Goal: Task Accomplishment & Management: Use online tool/utility

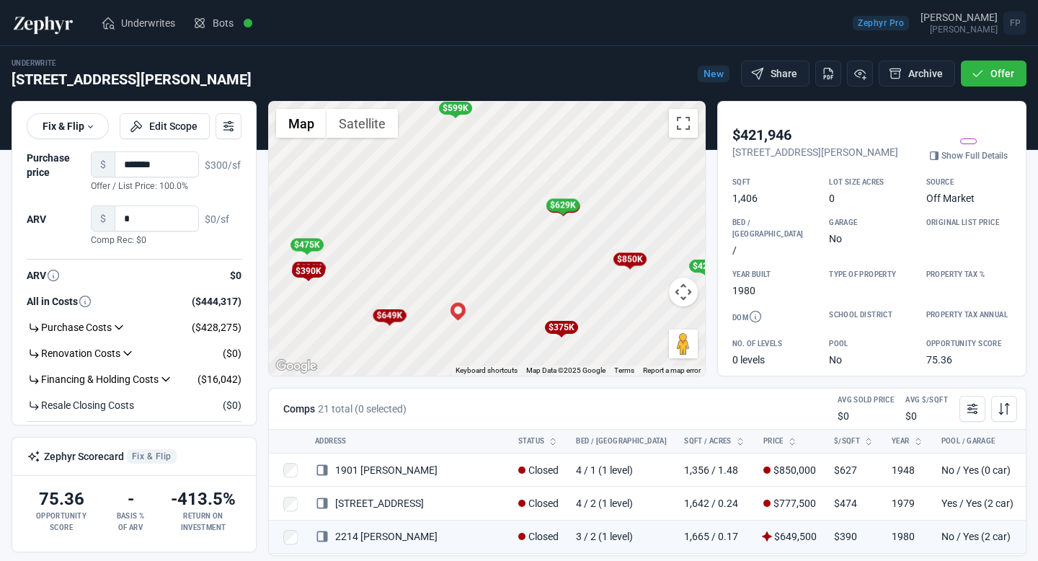
scroll to position [50, 0]
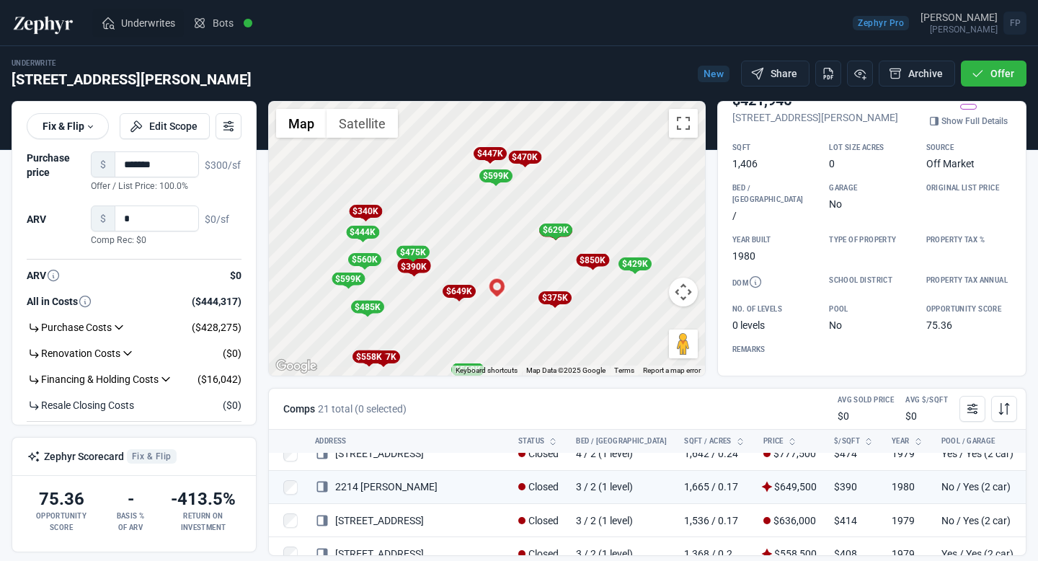
click at [143, 27] on span "Underwrites" at bounding box center [148, 23] width 54 height 14
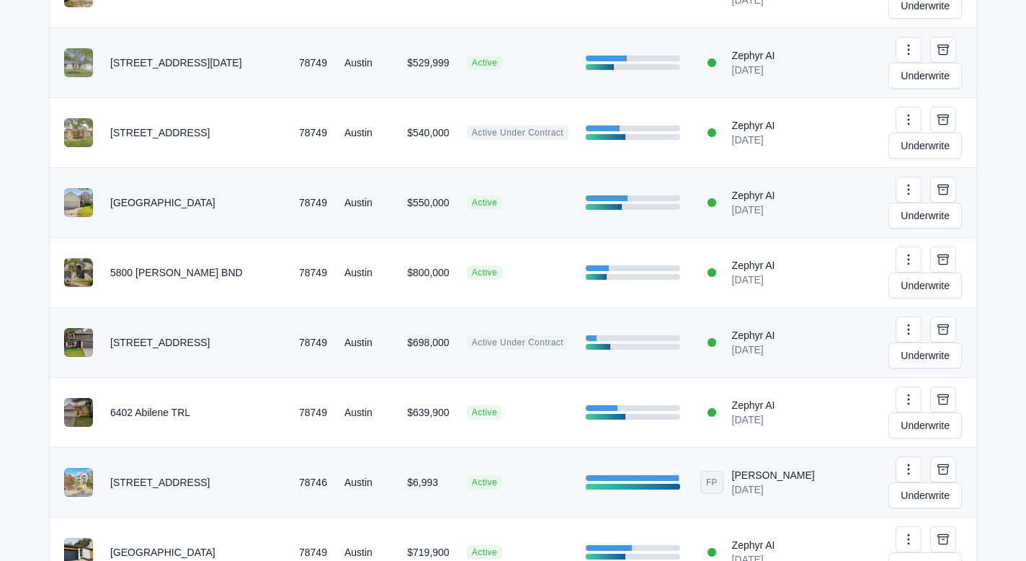
scroll to position [461, 0]
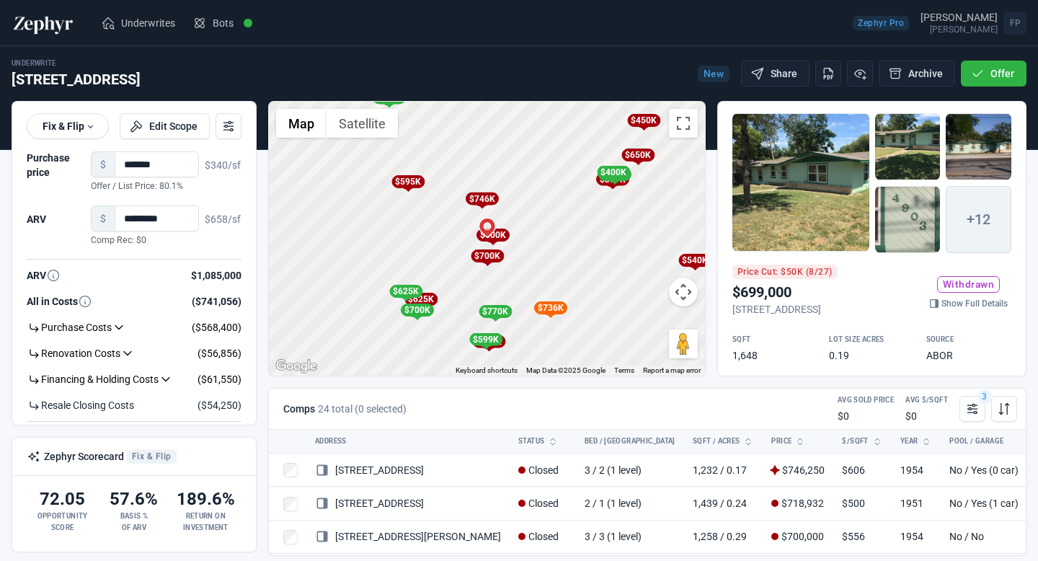
click at [532, 254] on div "To activate drag with keyboard, press Alt + Enter. Once in keyboard drag state,…" at bounding box center [487, 239] width 436 height 274
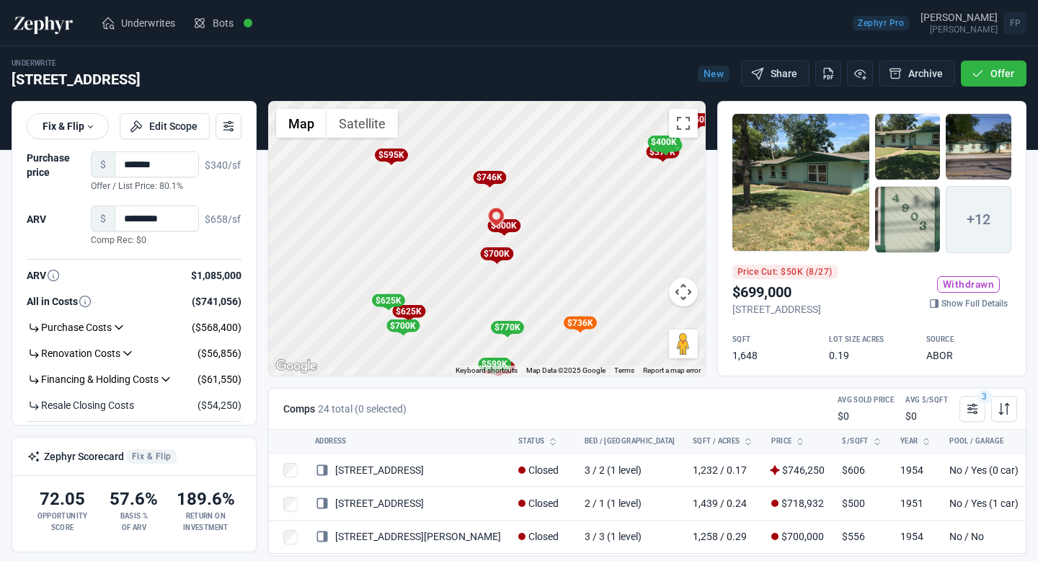
click at [518, 244] on div "To activate drag with keyboard, press Alt + Enter. Once in keyboard drag state,…" at bounding box center [487, 239] width 436 height 274
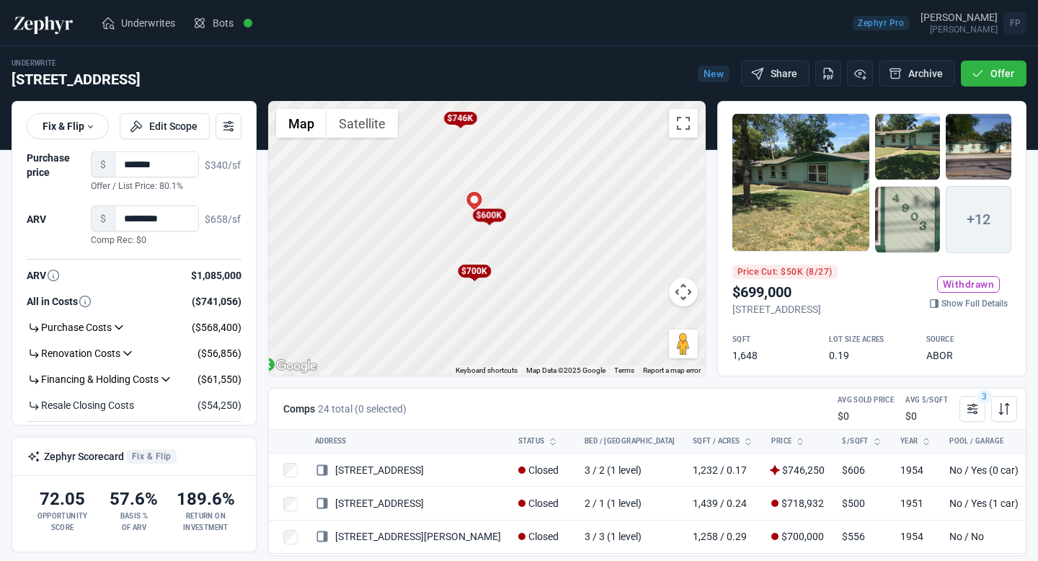
click at [518, 244] on div "To activate drag with keyboard, press Alt + Enter. Once in keyboard drag state,…" at bounding box center [487, 239] width 436 height 274
click at [466, 197] on div "$600K" at bounding box center [459, 193] width 33 height 13
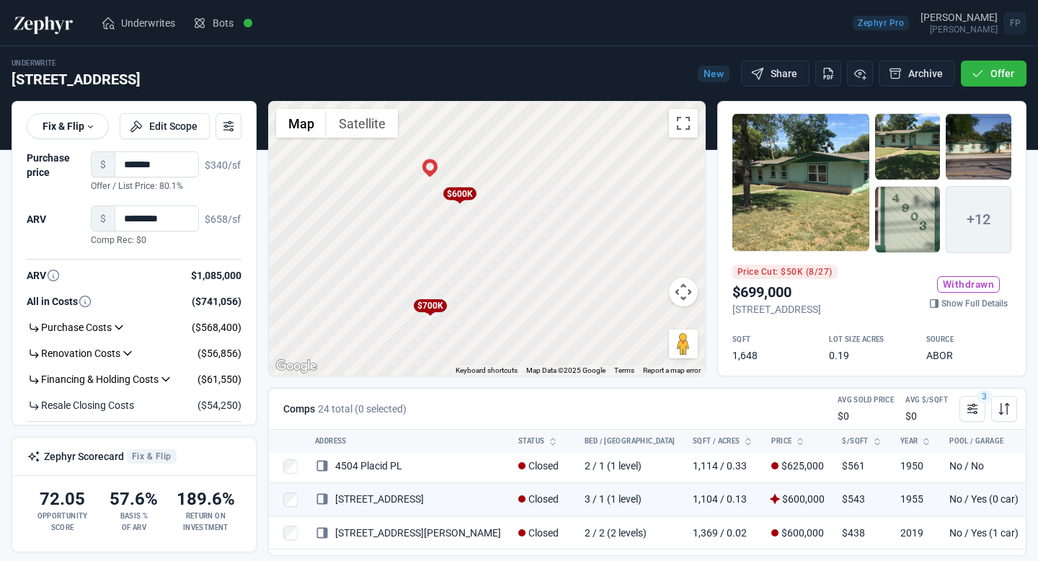
scroll to position [183, 0]
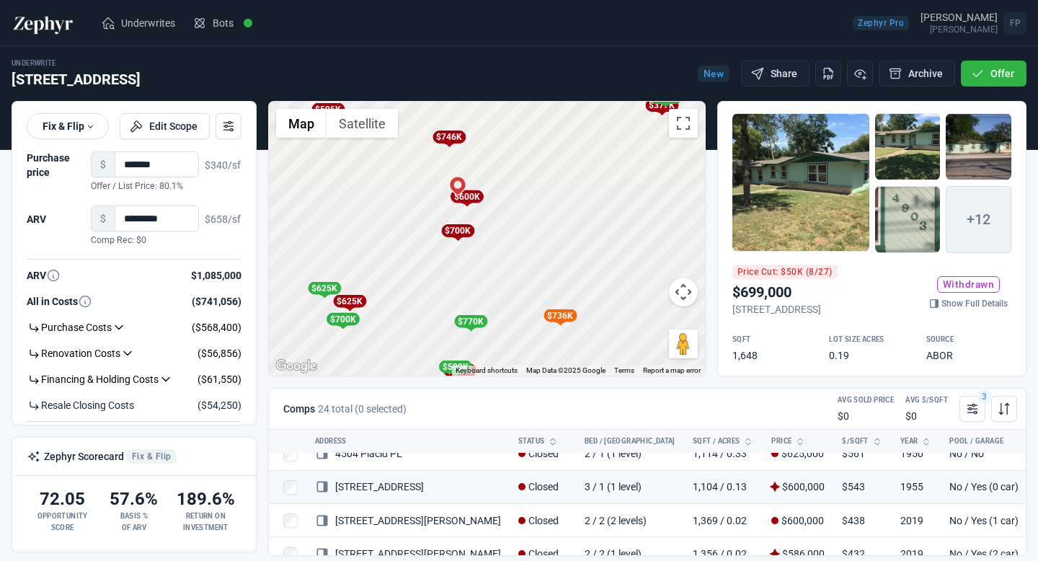
drag, startPoint x: 559, startPoint y: 271, endPoint x: 556, endPoint y: 217, distance: 54.2
click at [556, 216] on div "To activate drag with keyboard, press Alt + Enter. Once in keyboard drag state,…" at bounding box center [487, 239] width 436 height 274
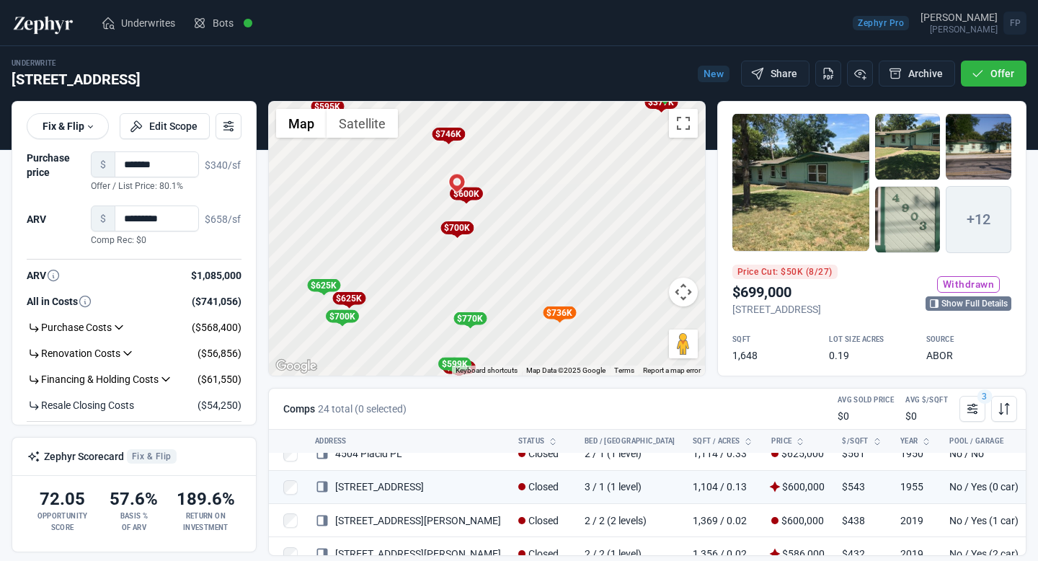
click at [953, 306] on link "Show Full Details" at bounding box center [968, 303] width 86 height 14
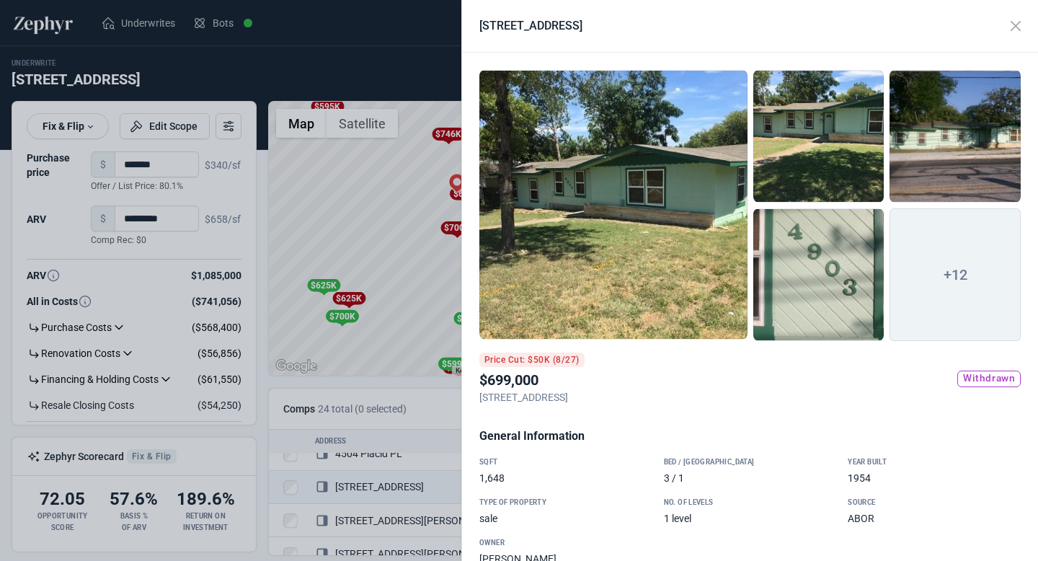
scroll to position [1103, 0]
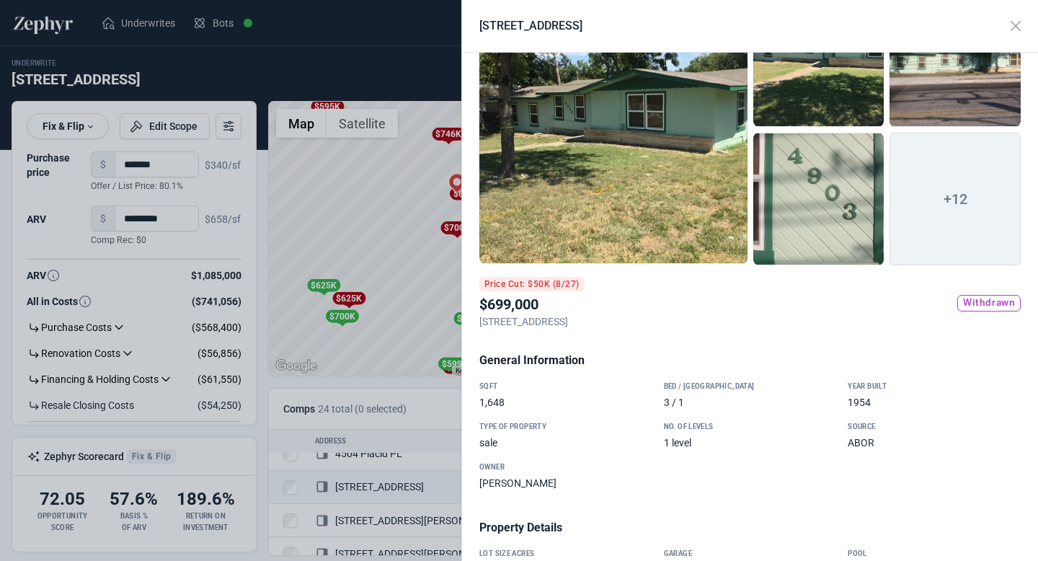
scroll to position [0, 0]
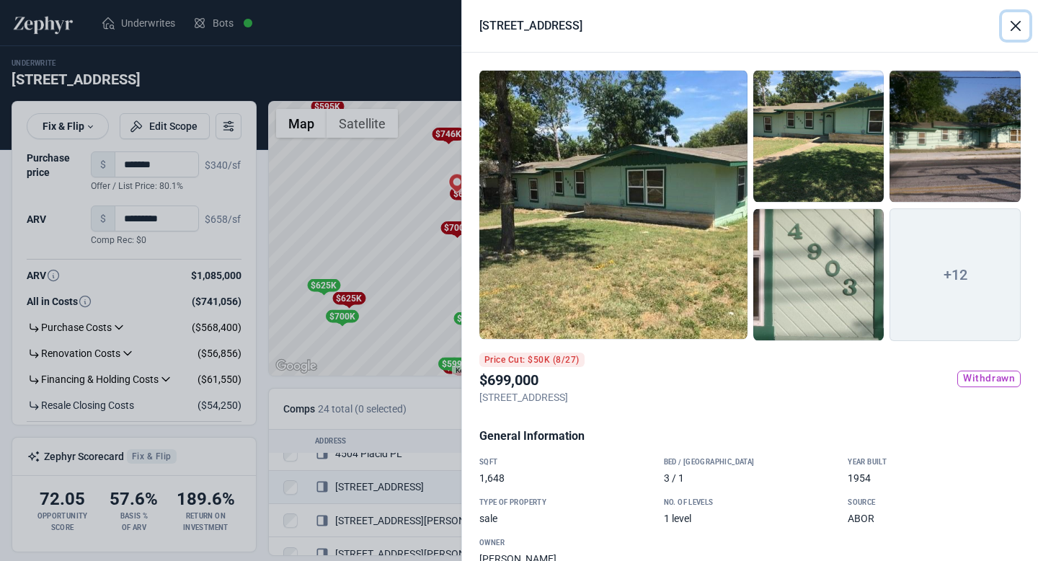
click at [1018, 21] on button "Close" at bounding box center [1015, 25] width 27 height 27
